Goal: Transaction & Acquisition: Purchase product/service

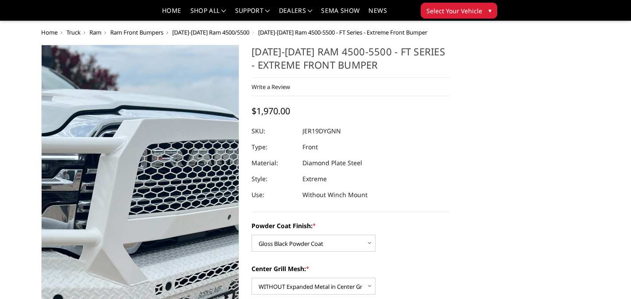
select select "3236"
select select "3239"
select select "3241"
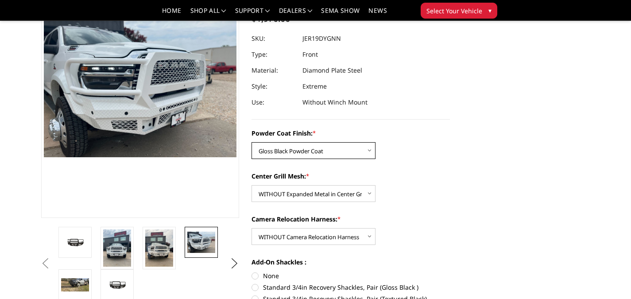
click at [352, 148] on select "Choose Options Bare Metal Gloss Black Powder Coat Textured Black Powder Coat" at bounding box center [314, 150] width 124 height 17
click at [252, 142] on select "Choose Options Bare Metal Gloss Black Powder Coat Textured Black Powder Coat" at bounding box center [314, 150] width 124 height 17
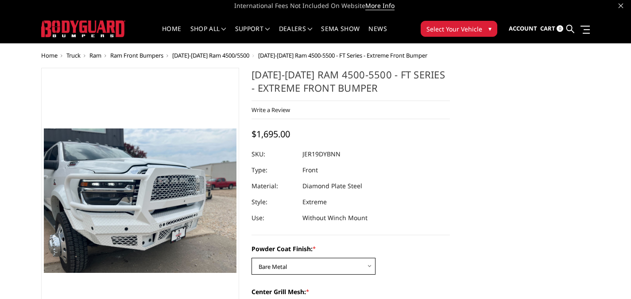
scroll to position [0, 0]
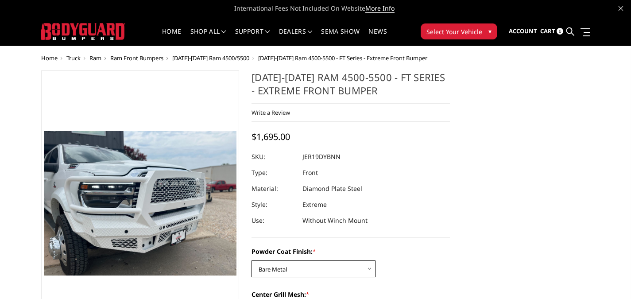
click at [339, 262] on select "Choose Options Bare Metal Gloss Black Powder Coat Textured Black Powder Coat" at bounding box center [314, 268] width 124 height 17
click at [252, 260] on select "Choose Options Bare Metal Gloss Black Powder Coat Textured Black Powder Coat" at bounding box center [314, 268] width 124 height 17
click at [308, 264] on select "Choose Options Bare Metal Gloss Black Powder Coat Textured Black Powder Coat" at bounding box center [314, 268] width 124 height 17
click at [252, 260] on select "Choose Options Bare Metal Gloss Black Powder Coat Textured Black Powder Coat" at bounding box center [314, 268] width 124 height 17
click at [313, 264] on select "Choose Options Bare Metal Gloss Black Powder Coat Textured Black Powder Coat" at bounding box center [314, 268] width 124 height 17
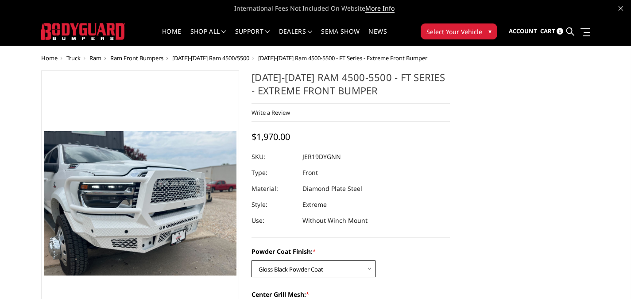
select select "3237"
click at [252, 260] on select "Choose Options Bare Metal Gloss Black Powder Coat Textured Black Powder Coat" at bounding box center [314, 268] width 124 height 17
